Goal: Find specific page/section: Find specific page/section

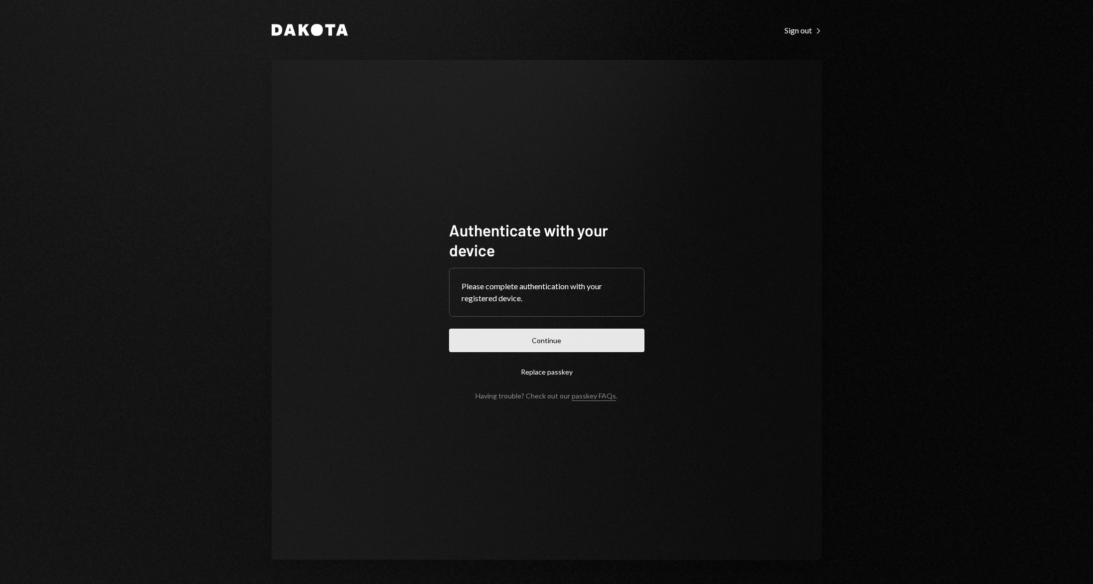
click at [571, 344] on button "Continue" at bounding box center [546, 339] width 195 height 23
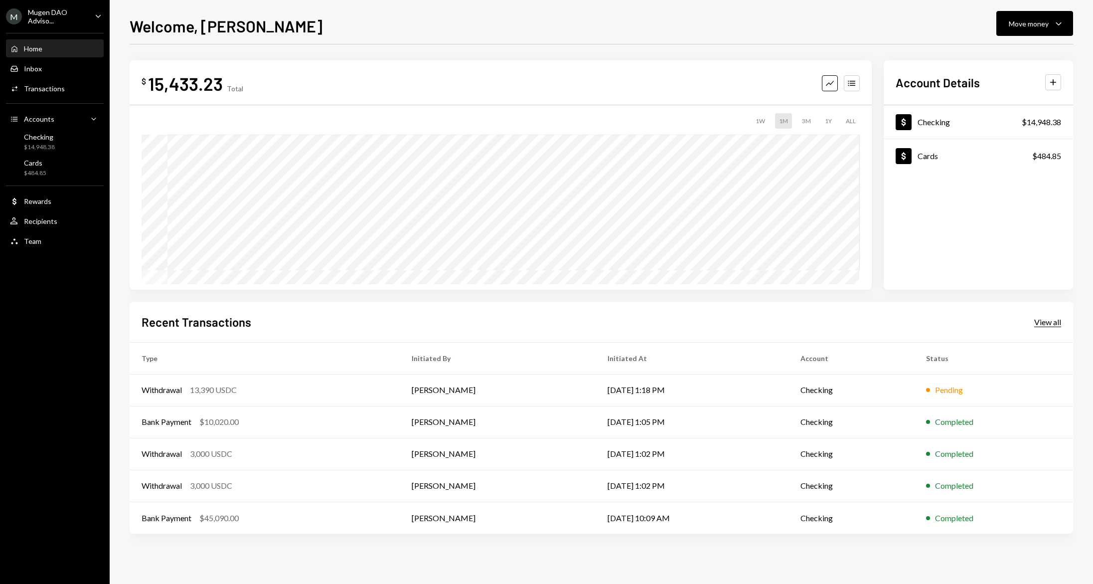
click at [1046, 318] on div "View all" at bounding box center [1047, 322] width 27 height 10
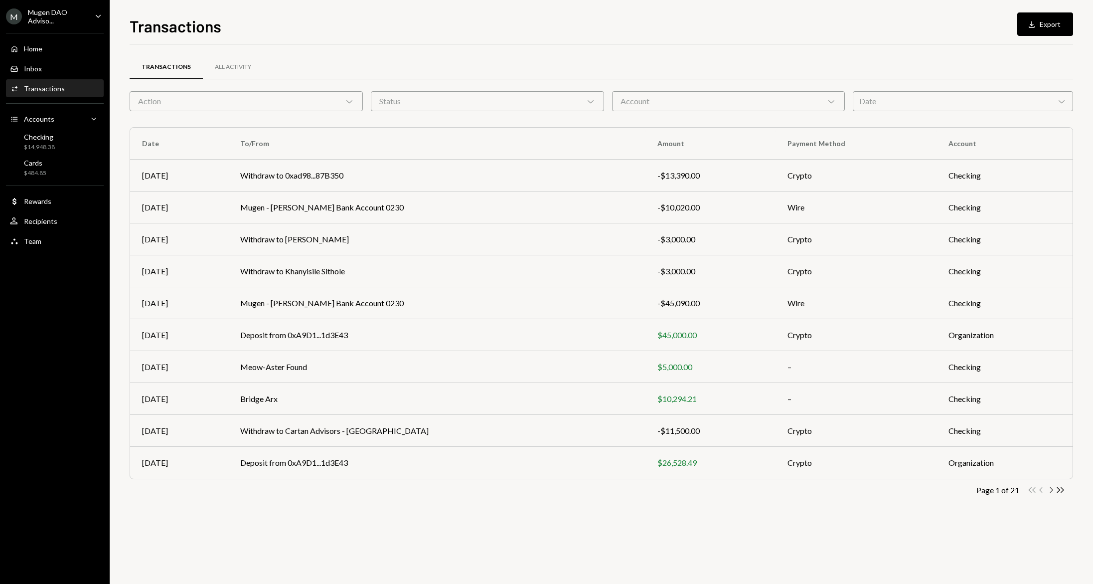
click at [1051, 488] on icon "Chevron Right" at bounding box center [1050, 489] width 9 height 9
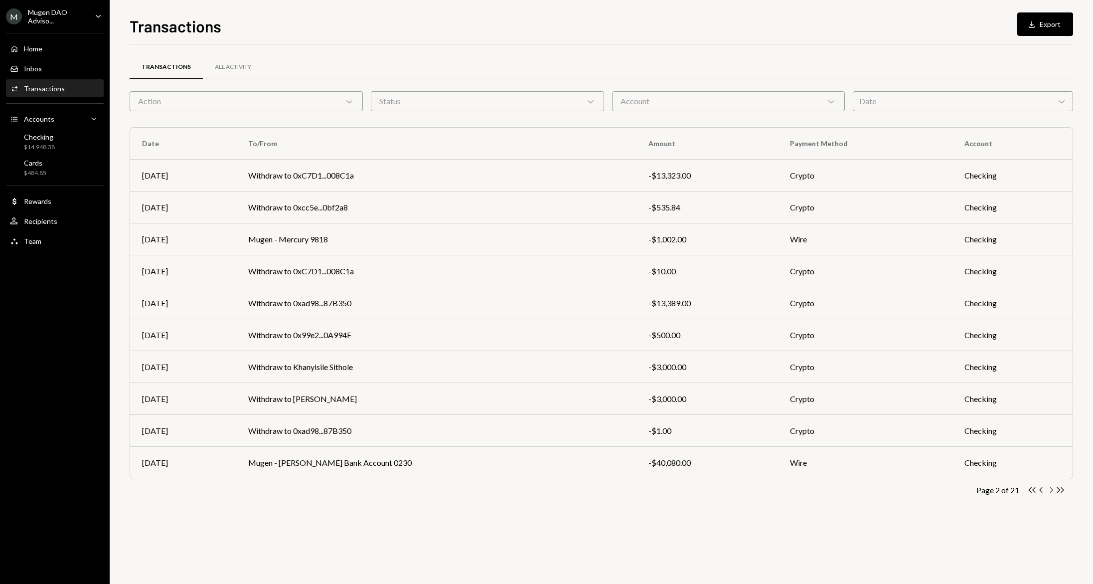
click at [1051, 494] on div "Double Arrow Left Chevron Left Chevron Right Double Arrow Right" at bounding box center [1046, 489] width 38 height 9
click at [1053, 486] on icon "Chevron Right" at bounding box center [1050, 489] width 9 height 9
